Goal: Find specific page/section: Find specific page/section

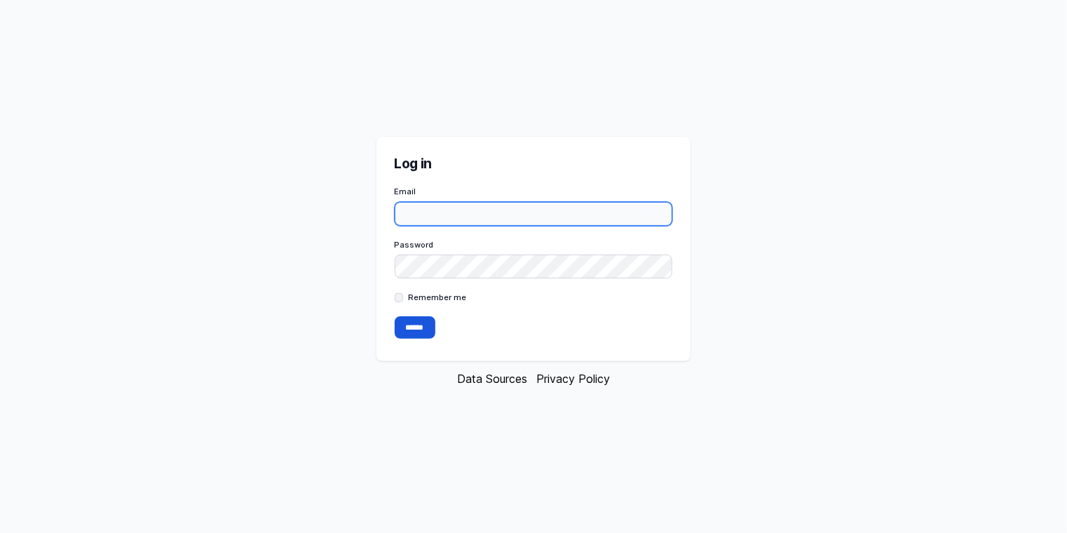
click at [421, 211] on input "Email" at bounding box center [534, 214] width 278 height 24
type input "**********"
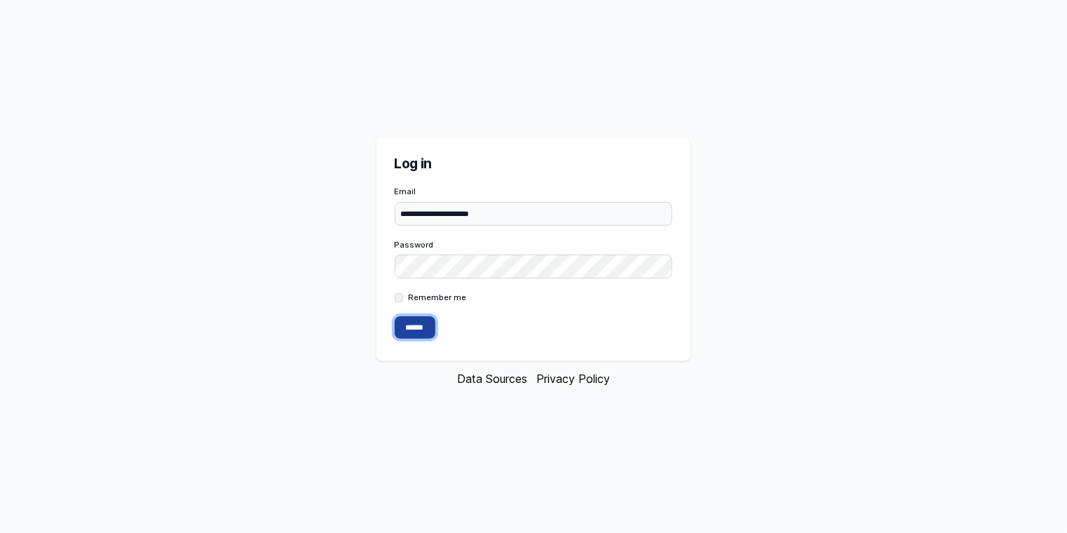
click at [412, 331] on input "******" at bounding box center [415, 327] width 41 height 22
click at [0, 532] on nordpass-portal at bounding box center [0, 533] width 0 height 0
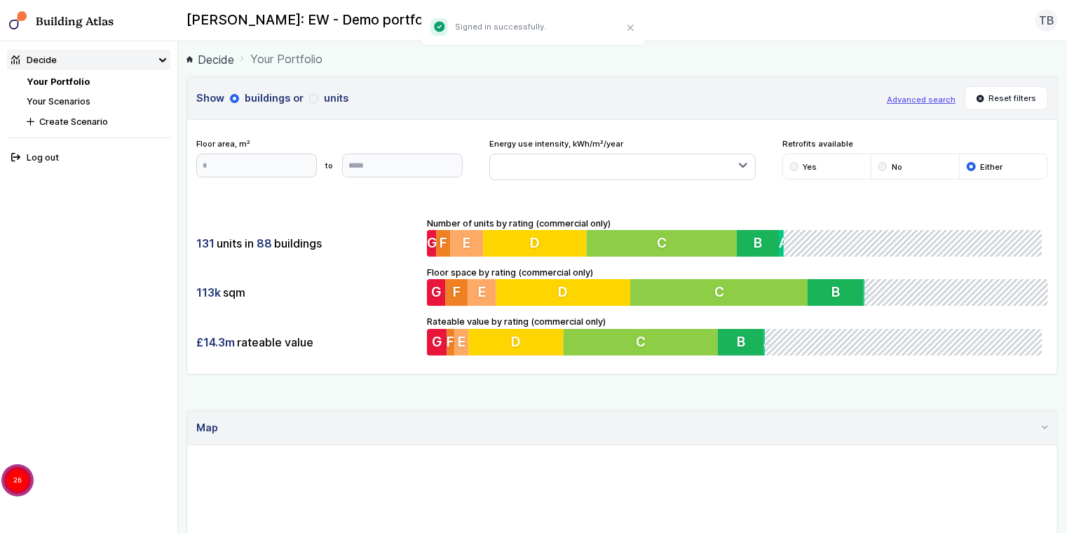
click at [0, 532] on nordpass-portal at bounding box center [0, 533] width 0 height 0
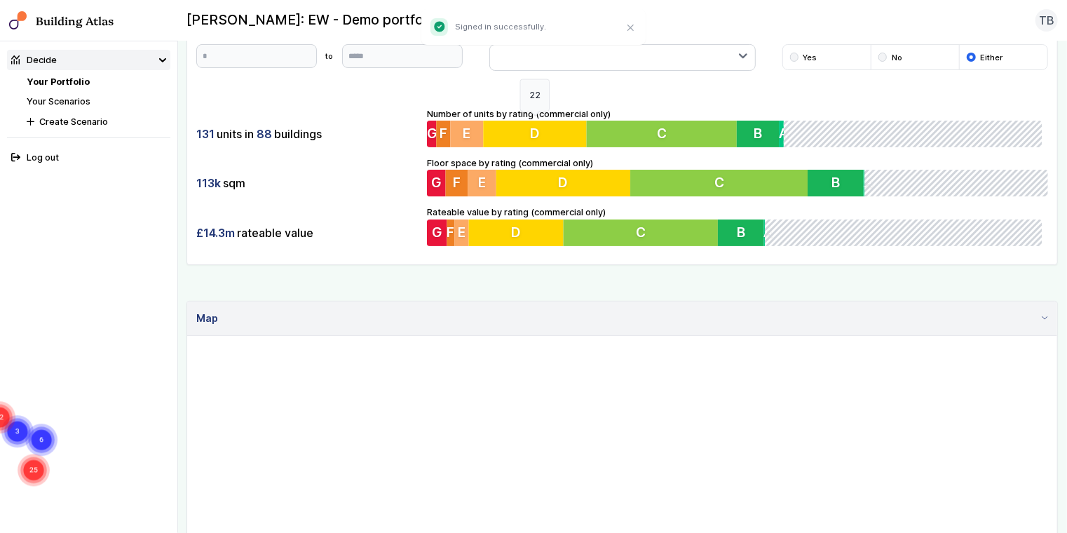
scroll to position [111, 0]
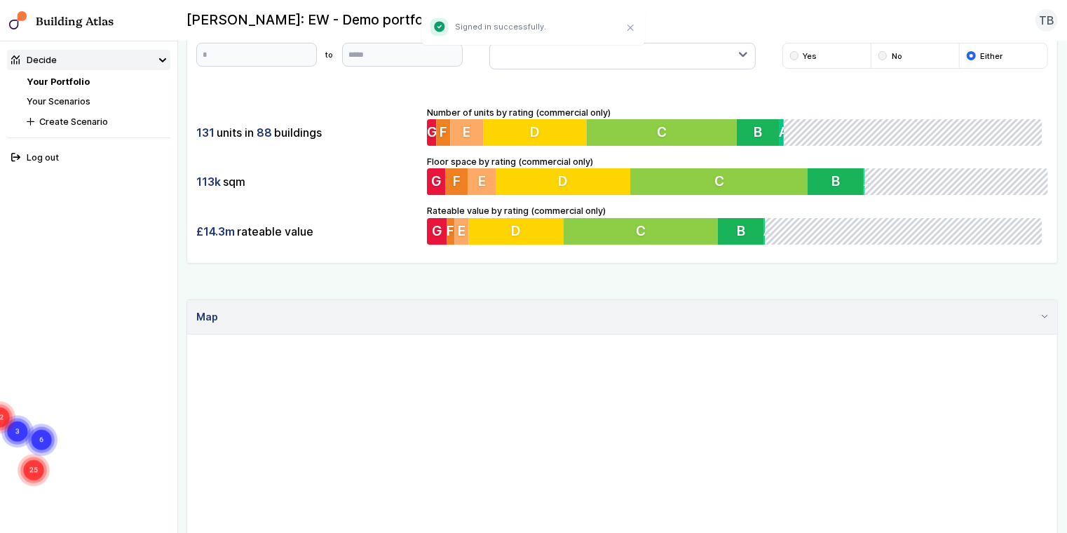
click at [34, 428] on circle "Cluster of 3 markers" at bounding box center [17, 431] width 32 height 32
drag, startPoint x: 729, startPoint y: 375, endPoint x: 652, endPoint y: 475, distance: 126.0
click at [187, 335] on gmp-map "2 3 8 2 2 2 2 2 2 3 2 4 3 3 3 2 2 3 2 2 2 3 2" at bounding box center [187, 335] width 0 height 0
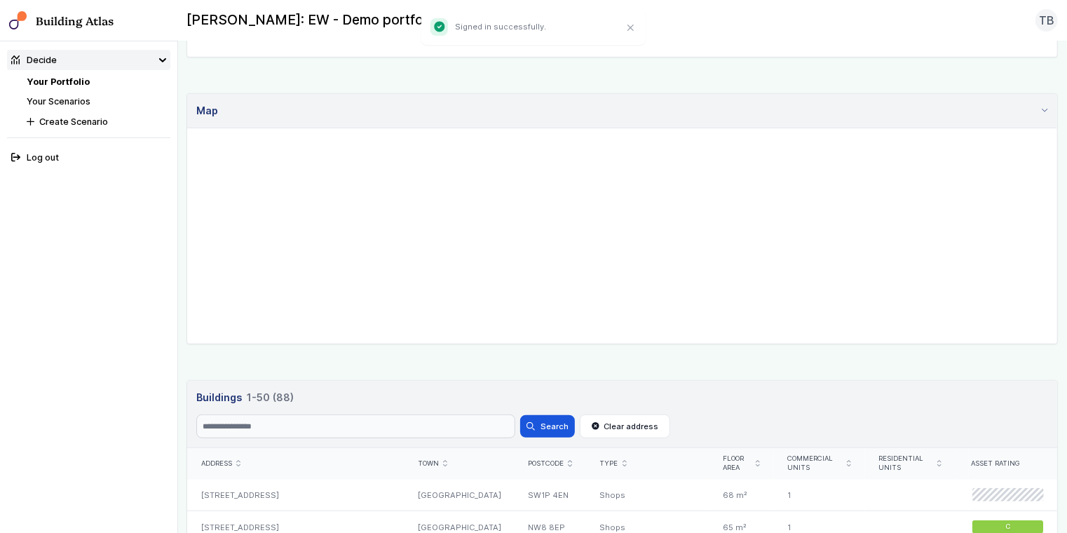
scroll to position [337, 0]
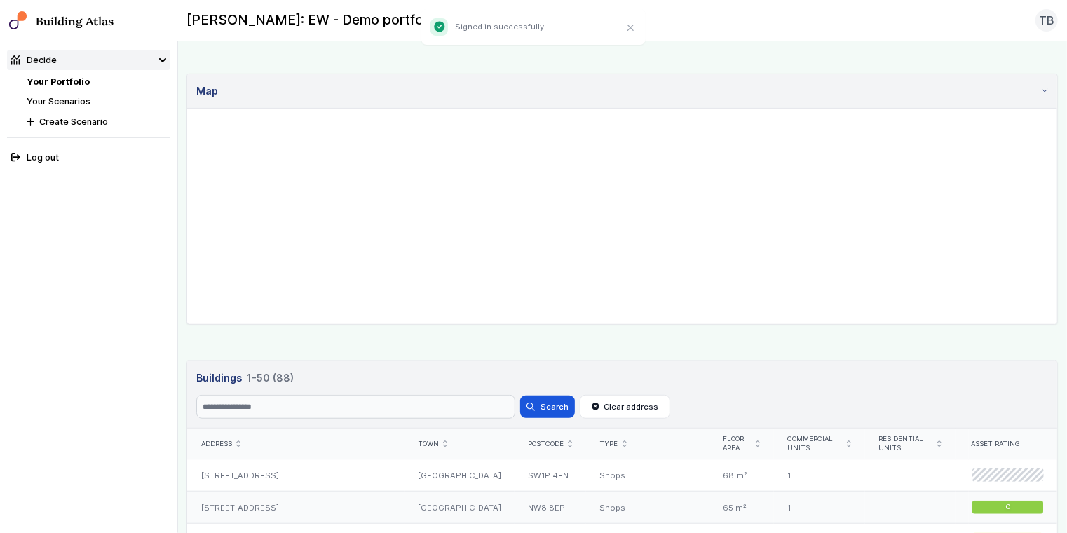
click at [258, 506] on div "[STREET_ADDRESS]" at bounding box center [295, 508] width 217 height 32
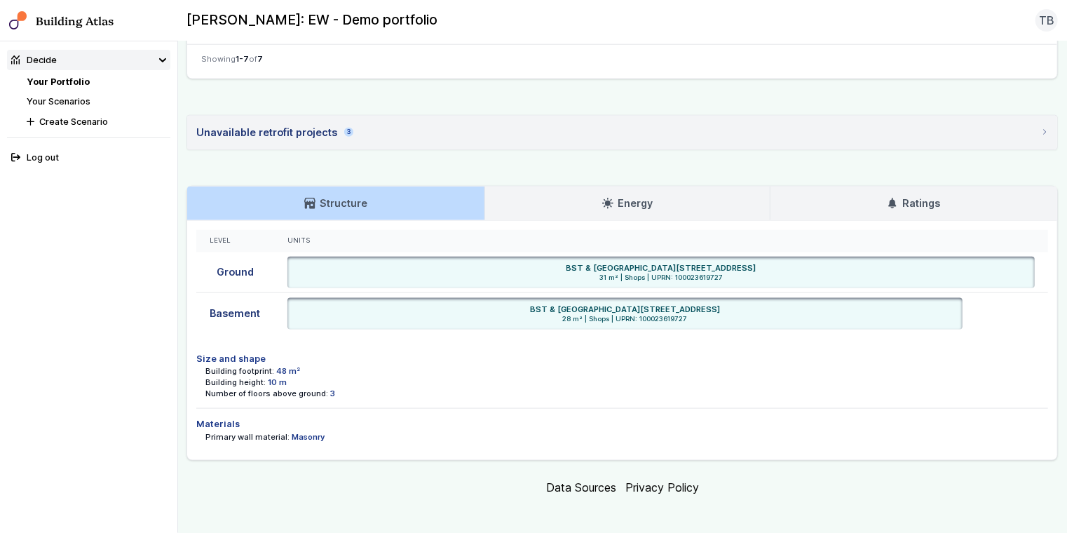
scroll to position [769, 0]
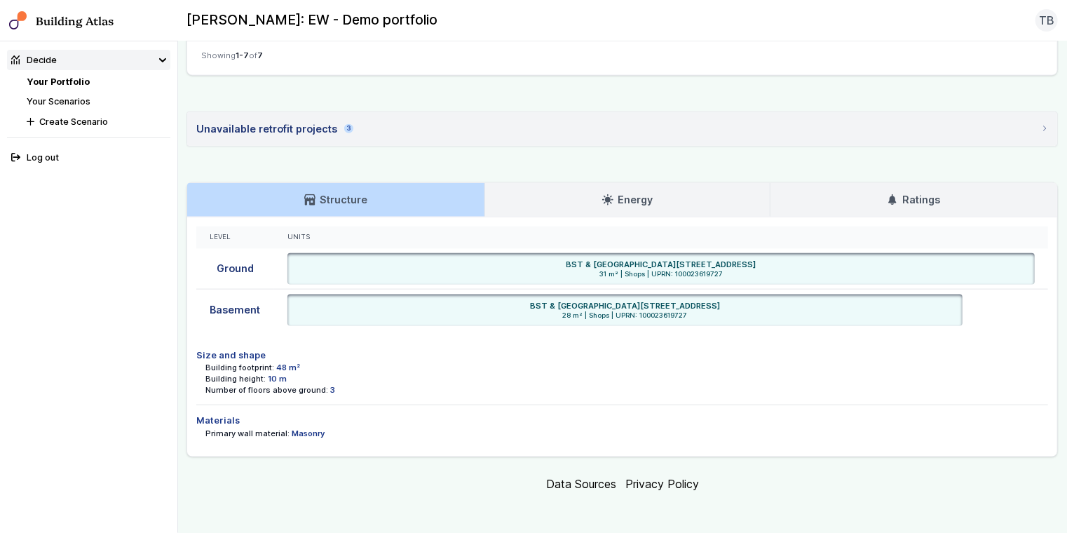
click at [519, 205] on link "Energy" at bounding box center [627, 200] width 285 height 34
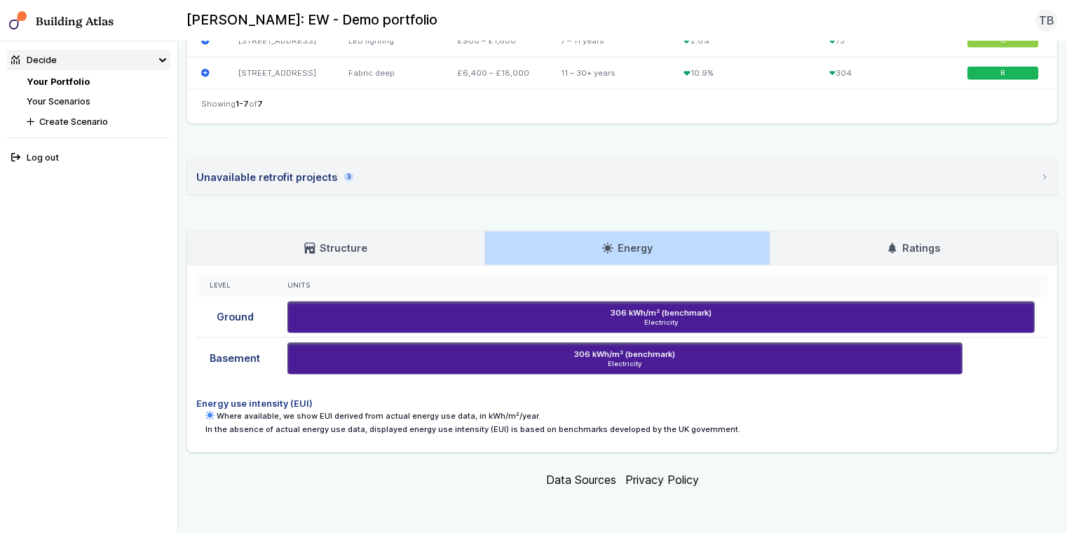
scroll to position [717, 0]
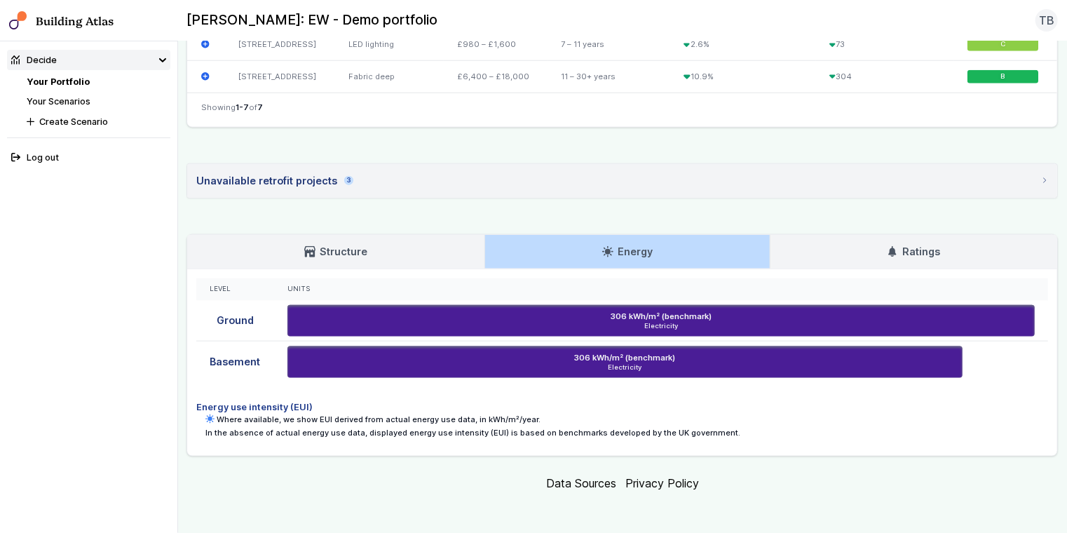
click at [855, 244] on link "Ratings" at bounding box center [915, 252] width 288 height 34
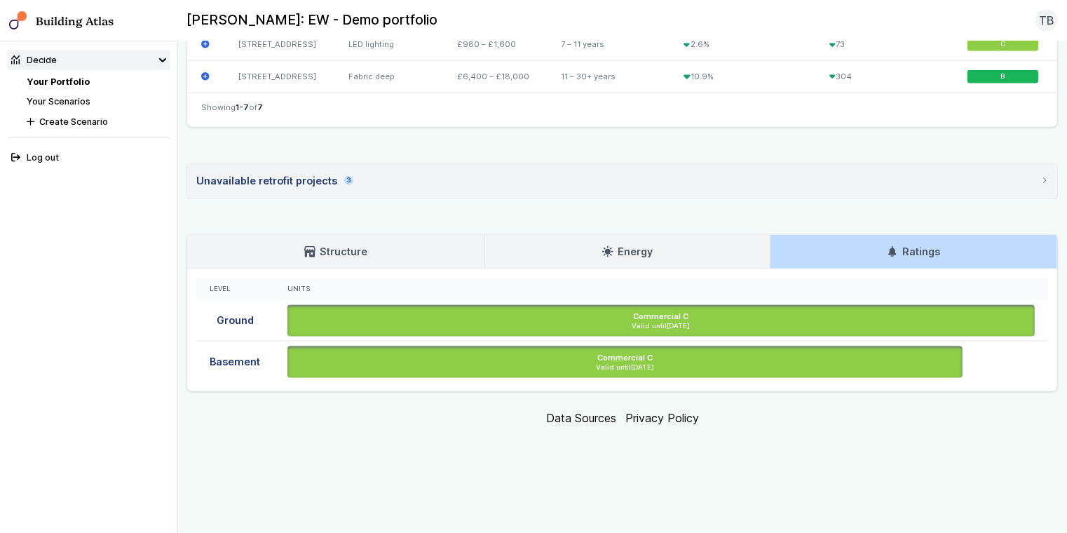
scroll to position [651, 0]
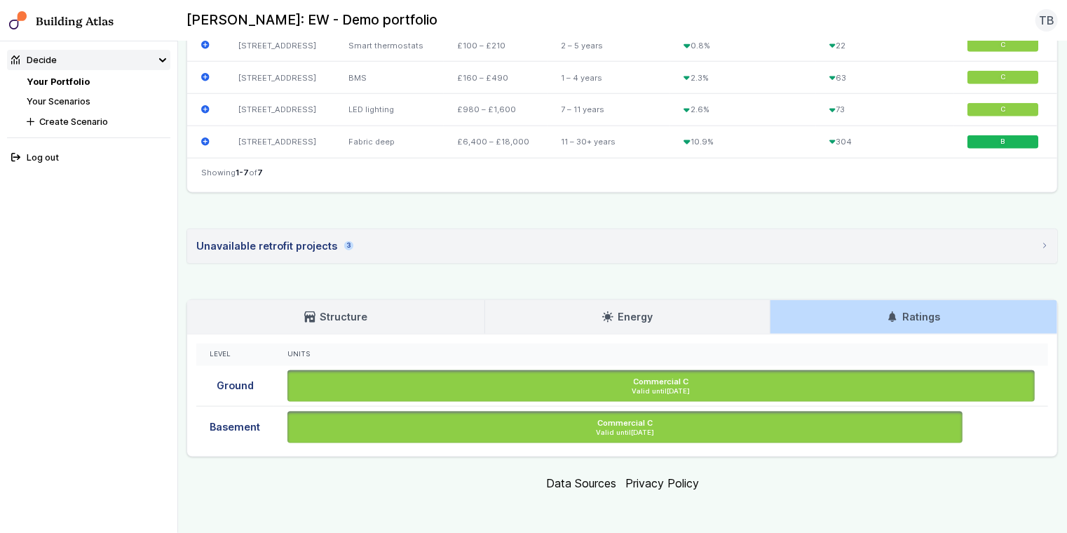
click at [611, 312] on h3 "Energy" at bounding box center [627, 316] width 50 height 15
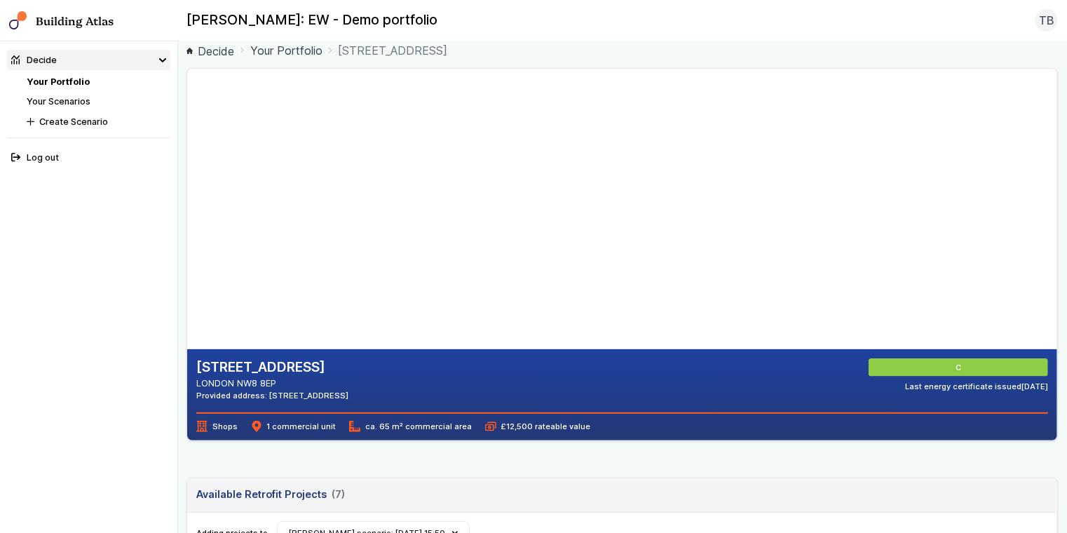
scroll to position [0, 0]
